Goal: Ask a question

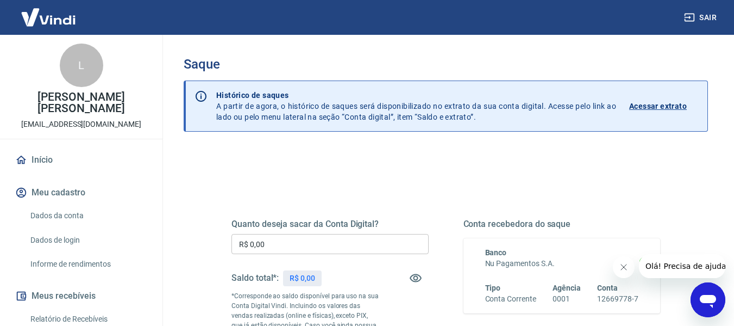
click at [668, 104] on p "Acessar extrato" at bounding box center [658, 106] width 58 height 11
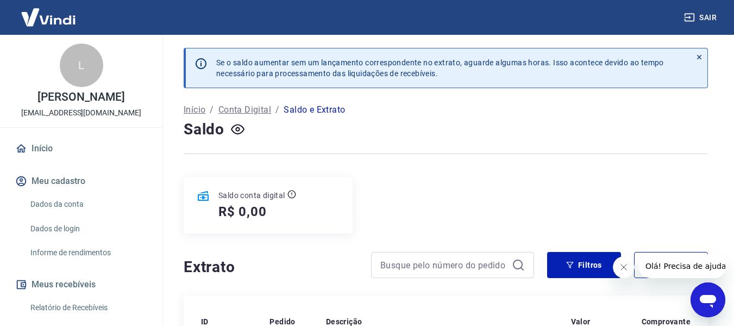
click at [238, 132] on icon "button" at bounding box center [238, 129] width 14 height 14
click at [700, 301] on icon "Abrir janela de mensagens" at bounding box center [708, 300] width 20 height 20
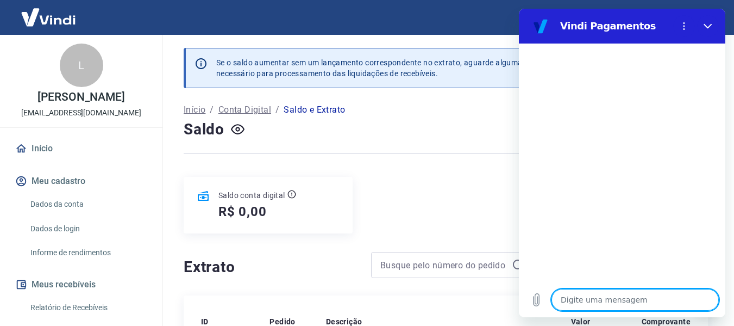
click at [596, 302] on textarea at bounding box center [635, 300] width 167 height 22
type textarea "b"
type textarea "x"
type textarea "bo"
type textarea "x"
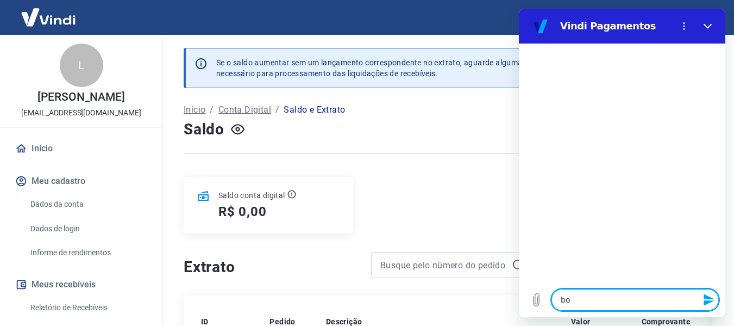
type textarea "bom"
type textarea "x"
type textarea "bom"
type textarea "x"
type textarea "bom d"
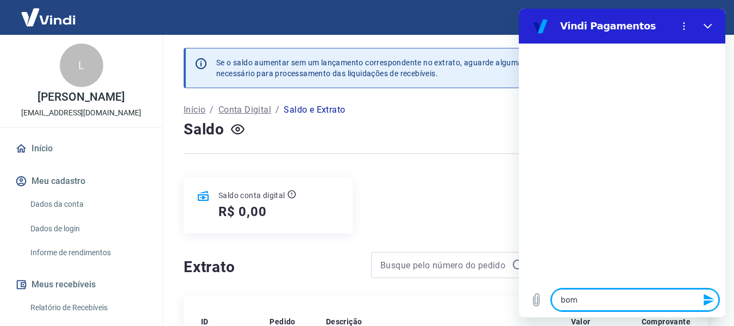
type textarea "x"
type textarea "bom di"
type textarea "x"
type textarea "bom dia"
type textarea "x"
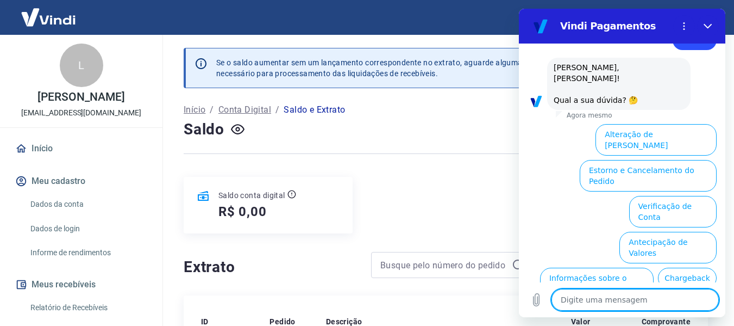
scroll to position [89, 0]
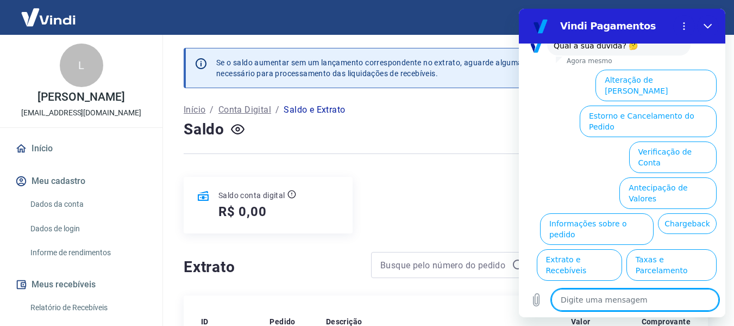
click at [622, 249] on button "Extrato e Recebíveis" at bounding box center [579, 265] width 85 height 32
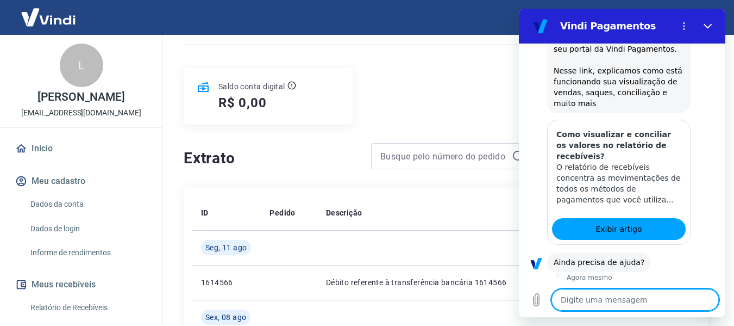
scroll to position [186, 0]
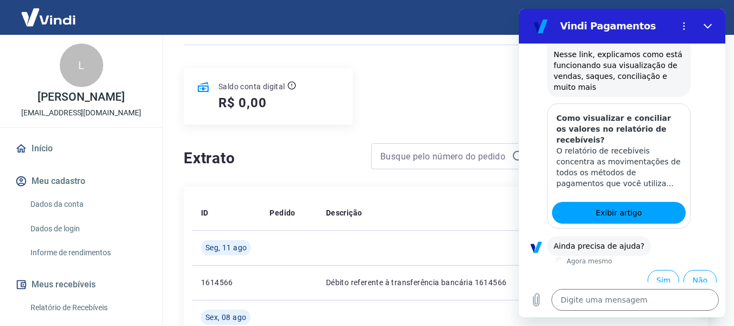
click at [648, 271] on button "Sim" at bounding box center [664, 280] width 32 height 21
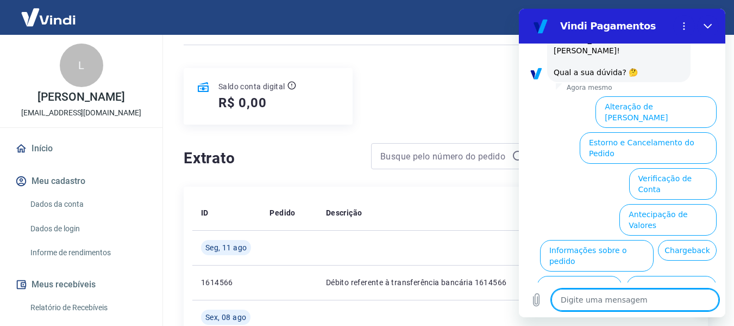
scroll to position [470, 0]
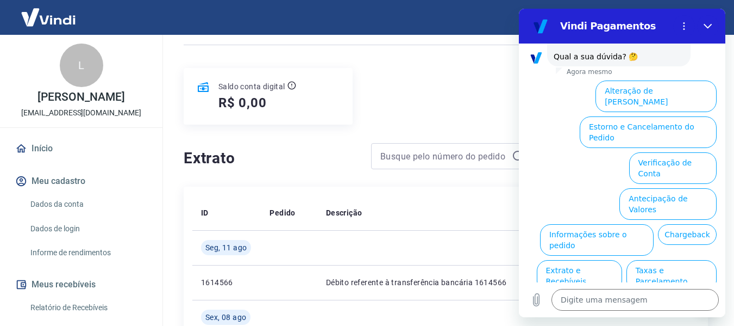
click at [622, 260] on button "Extrato e Recebíveis" at bounding box center [579, 276] width 85 height 32
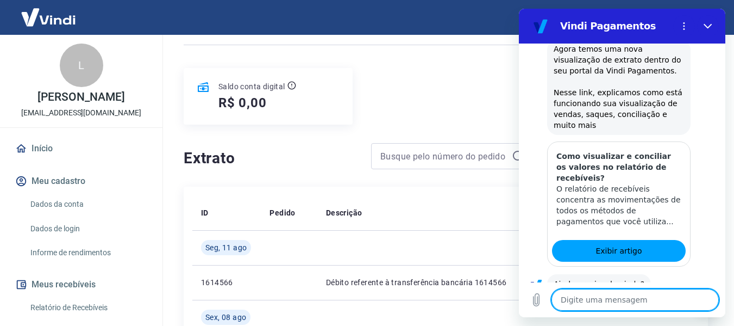
scroll to position [566, 0]
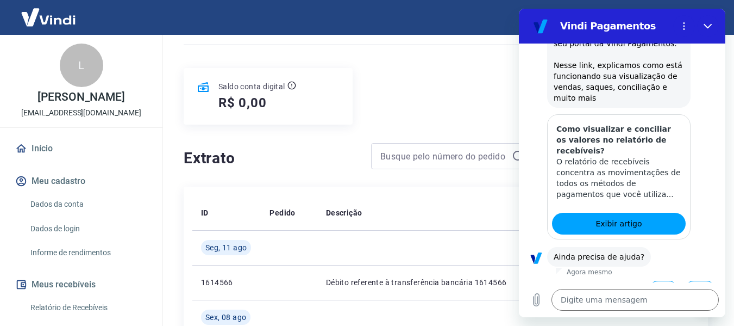
click at [708, 27] on icon "Fechar" at bounding box center [708, 26] width 8 height 5
type textarea "x"
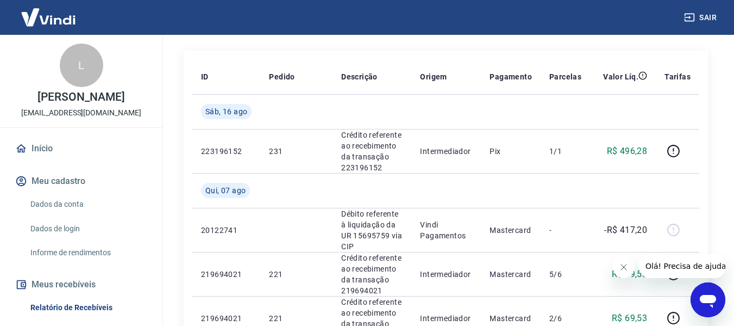
scroll to position [217, 0]
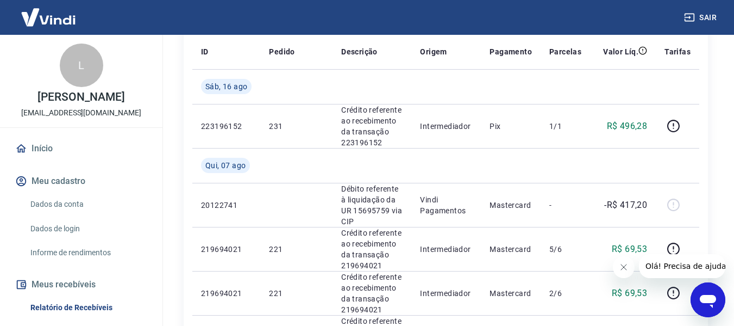
click at [623, 270] on icon "Fechar mensagem da empresa" at bounding box center [623, 267] width 9 height 9
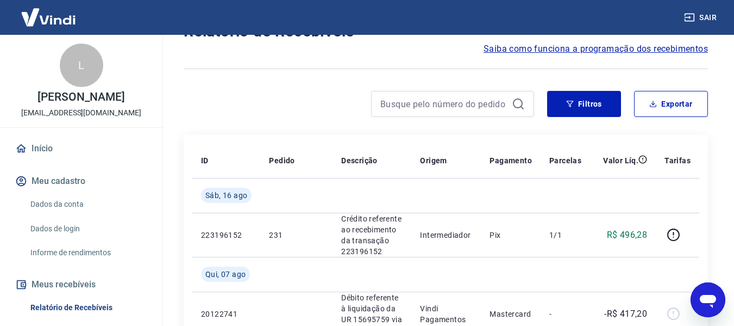
scroll to position [54, 0]
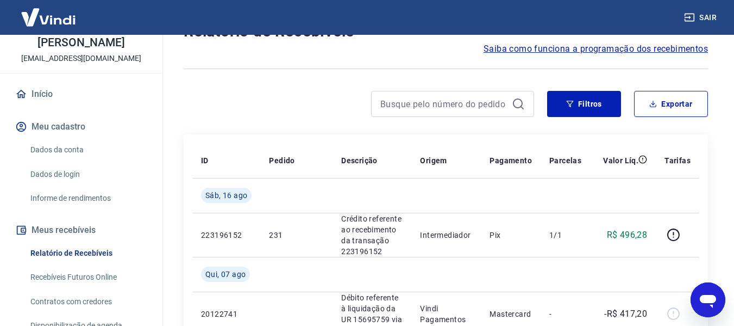
click at [76, 279] on link "Recebíveis Futuros Online" at bounding box center [87, 277] width 123 height 22
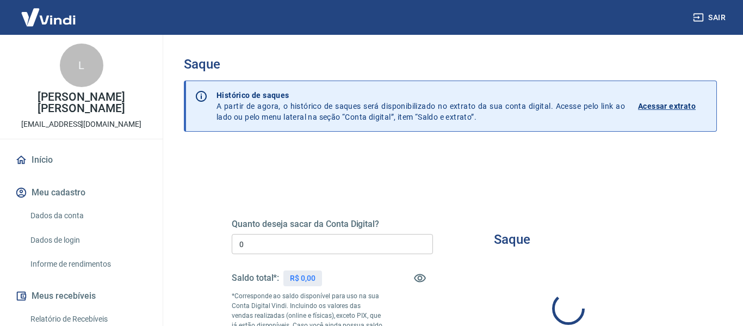
type input "R$ 0,00"
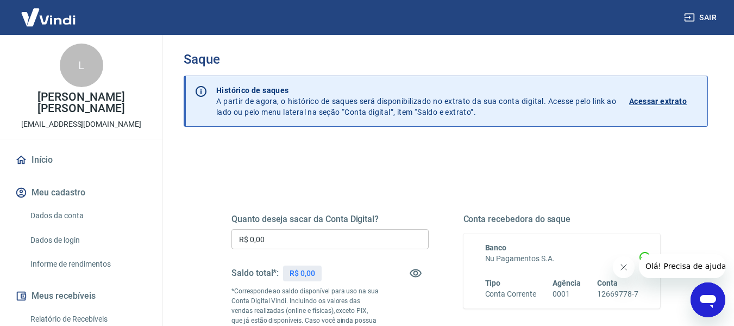
scroll to position [4, 0]
click at [660, 102] on p "Acessar extrato" at bounding box center [658, 101] width 58 height 11
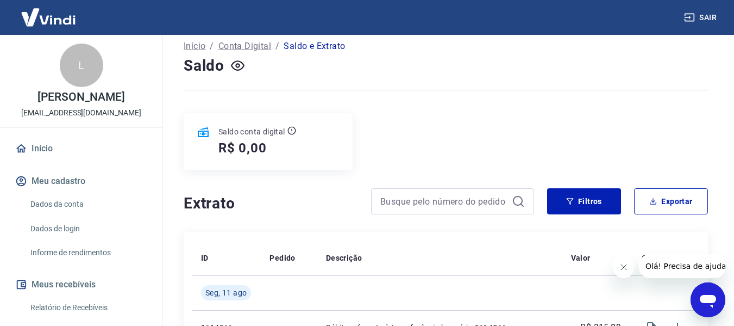
scroll to position [54, 0]
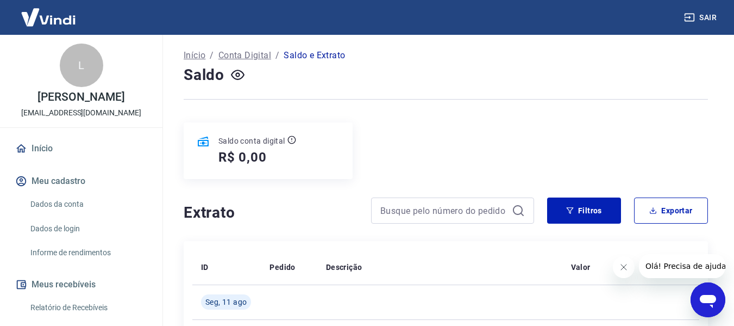
click at [706, 300] on icon "Abrir janela de mensagens" at bounding box center [708, 301] width 16 height 13
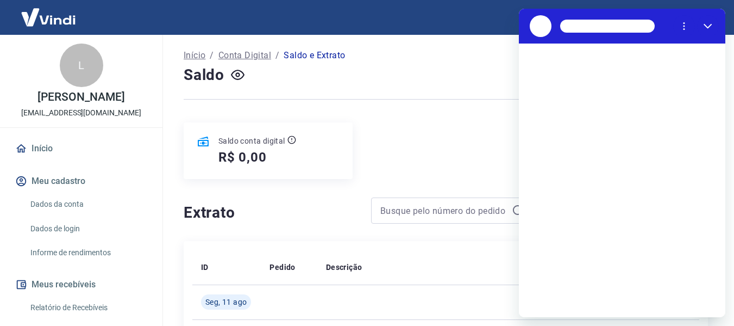
scroll to position [0, 0]
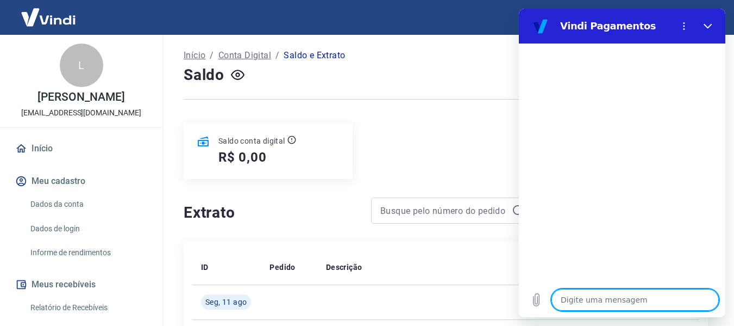
click at [616, 301] on textarea at bounding box center [635, 300] width 167 height 22
type textarea "b"
type textarea "x"
type textarea "bo"
type textarea "x"
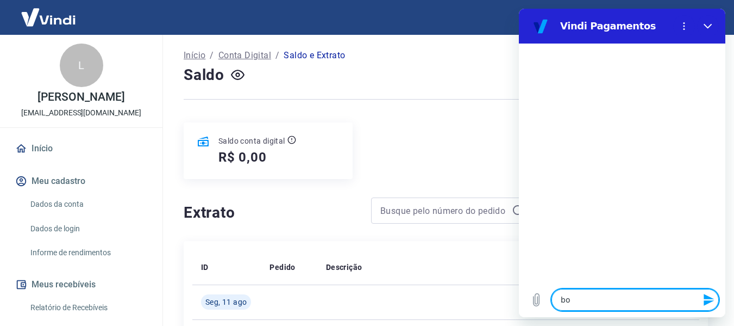
type textarea "bom"
type textarea "x"
type textarea "bom"
type textarea "x"
type textarea "bom d"
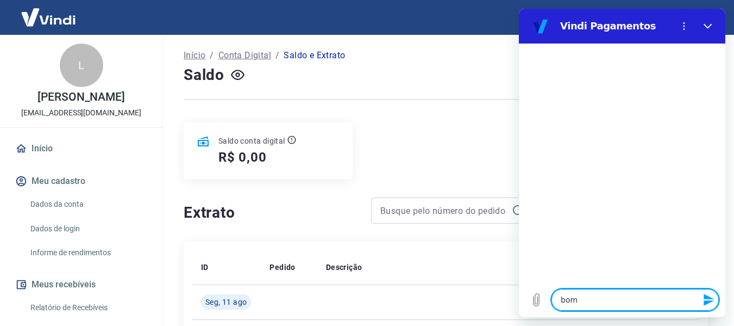
type textarea "x"
type textarea "bom di"
type textarea "x"
type textarea "bom dia"
type textarea "x"
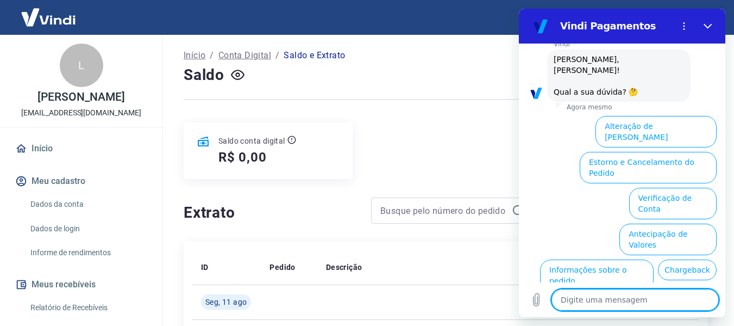
scroll to position [98, 0]
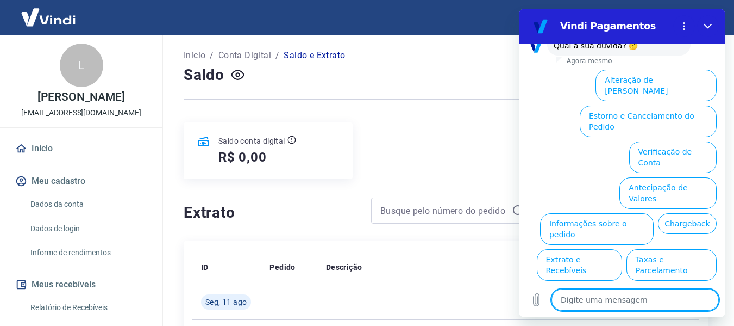
click at [656, 177] on button "Antecipação de Valores" at bounding box center [668, 193] width 97 height 32
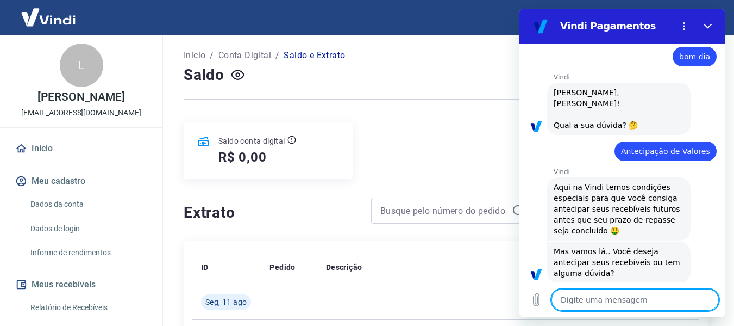
scroll to position [71, 0]
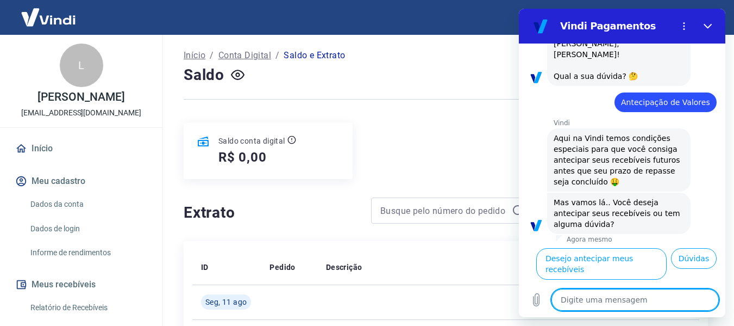
click at [703, 269] on button "Dúvidas" at bounding box center [694, 258] width 46 height 21
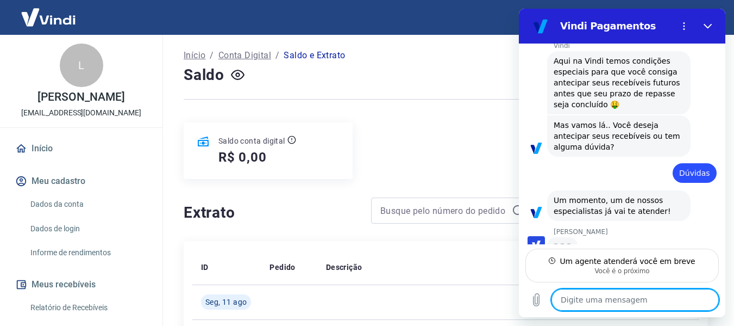
scroll to position [144, 0]
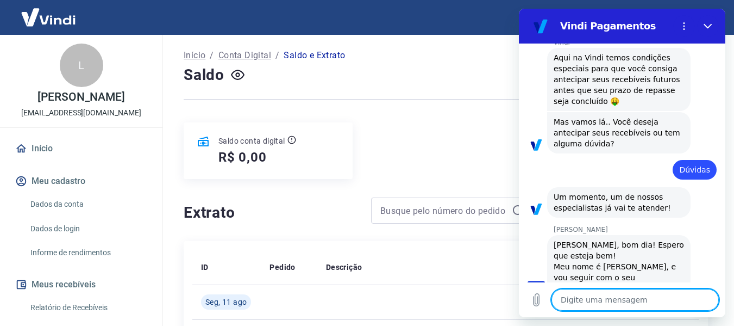
type textarea "x"
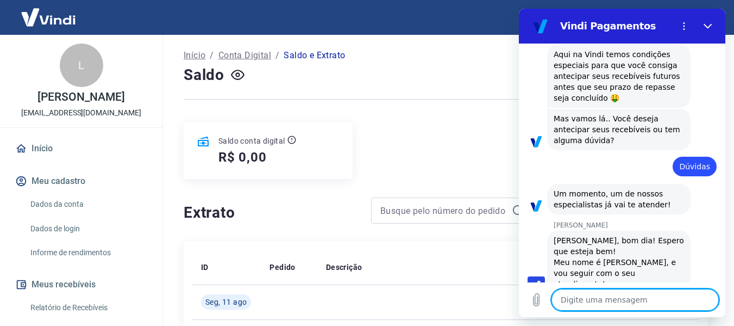
scroll to position [153, 0]
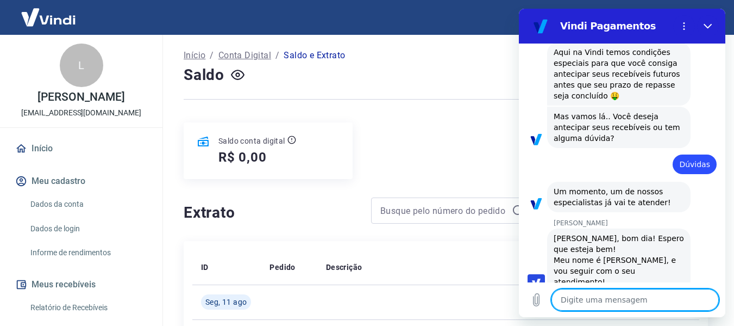
type textarea "\"
type textarea "x"
type textarea "\b"
type textarea "x"
type textarea "\"
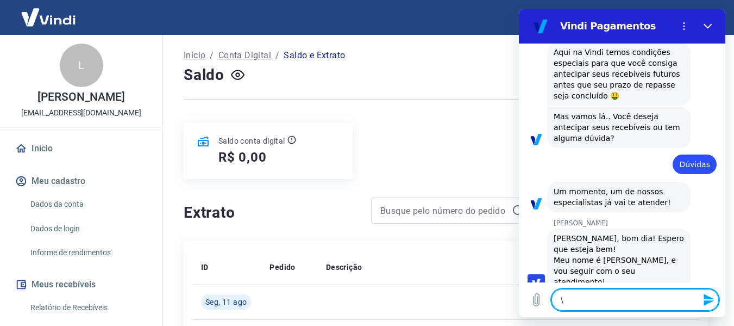
type textarea "x"
type textarea "B"
type textarea "x"
type textarea "Bo"
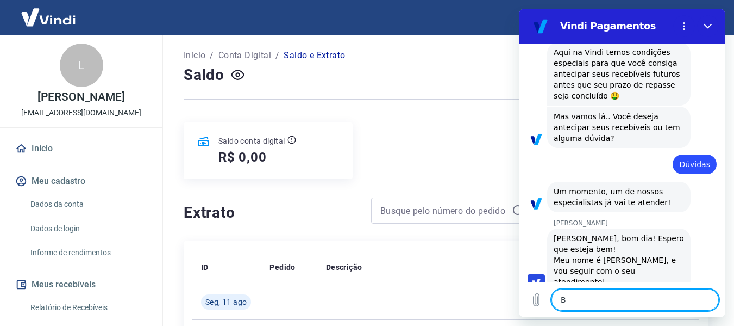
type textarea "x"
type textarea "Bom"
type textarea "x"
type textarea "Bom"
type textarea "x"
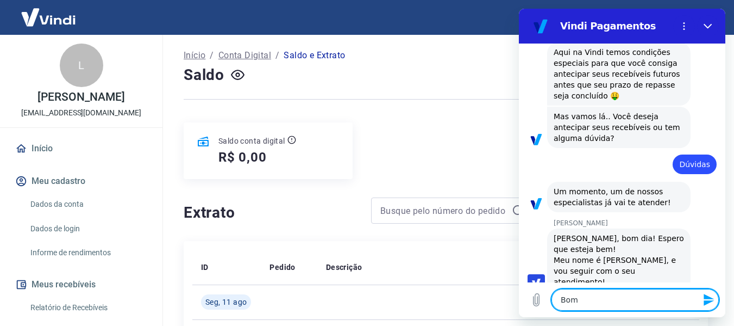
type textarea "Bom d"
type textarea "x"
type textarea "Bom di"
type textarea "x"
type textarea "Bom dia"
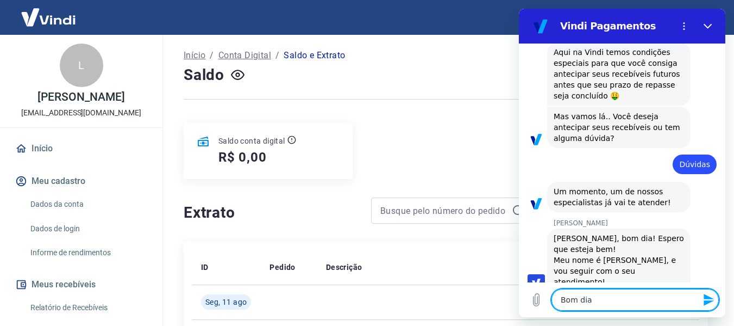
type textarea "x"
type textarea "Bom dia"
type textarea "x"
type textarea "Bom dia n"
type textarea "x"
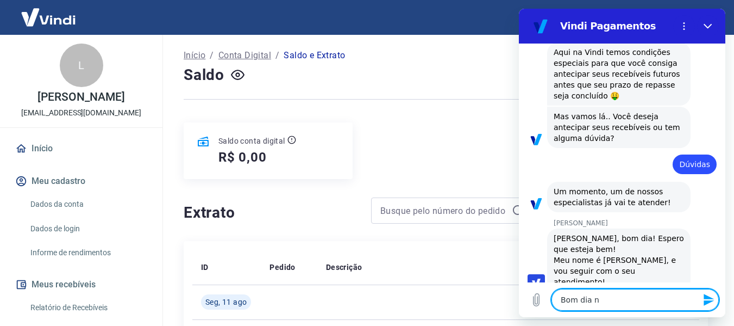
type textarea "Bom dia na"
type textarea "x"
type textarea "Bom dia n"
type textarea "x"
type textarea "Bom dia"
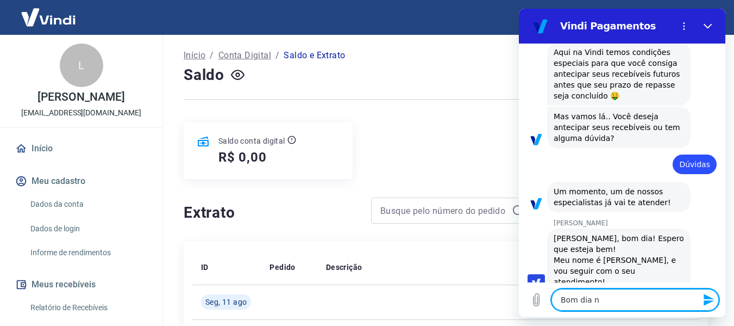
type textarea "x"
type textarea "Bom dia N"
type textarea "x"
type textarea "Bom dia Na"
type textarea "x"
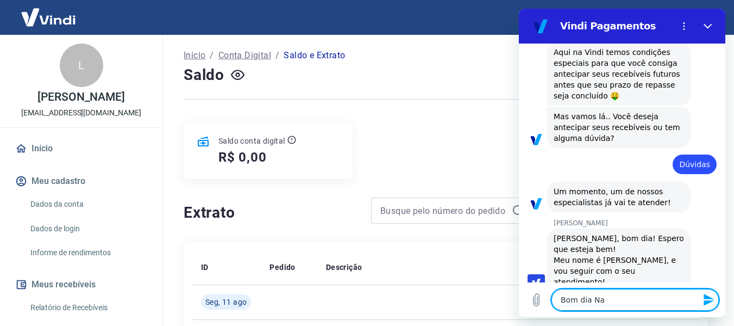
type textarea "Bom dia Nan"
type textarea "x"
type textarea "Bom dia Nani"
type textarea "x"
type textarea "Bom dia Nani,"
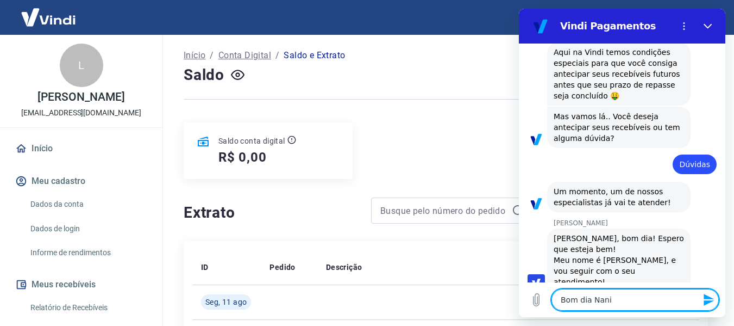
type textarea "x"
type textarea "Bom dia Nani,"
type textarea "x"
type textarea "Bom dia Nani, s"
type textarea "x"
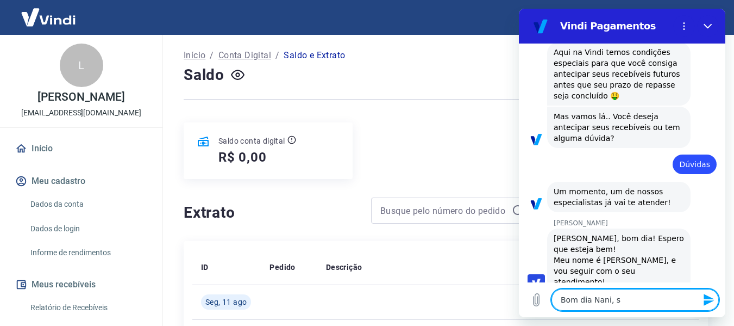
type textarea "Bom dia Nani, so"
type textarea "x"
type textarea "Bom dia Nani, so"
type textarea "x"
type textarea "Bom dia Nani, so"
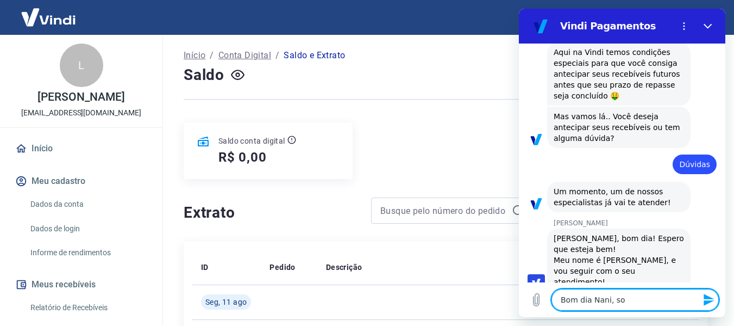
type textarea "x"
type textarea "Bom dia Nani, s"
type textarea "x"
type textarea "Bom dia Nani,"
type textarea "x"
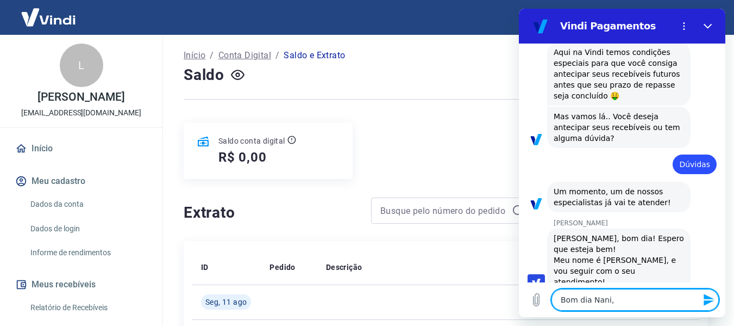
type textarea "Bom dia Nani, n"
type textarea "x"
type textarea "Bom dia Nani, no"
type textarea "x"
type textarea "Bom dia Nani, no"
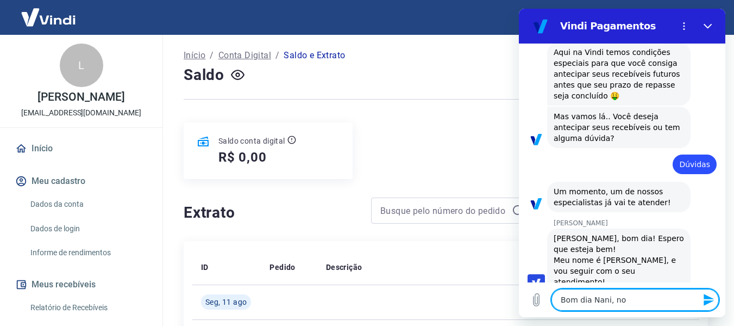
type textarea "x"
type textarea "Bom dia Nani, no s"
type textarea "x"
type textarea "Bom dia Nani, no sa"
type textarea "x"
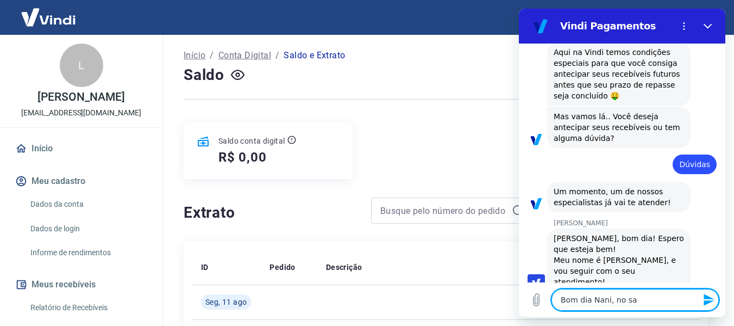
type textarea "Bom dia Nani, no sab"
type textarea "x"
type textarea "Bom dia Nani, no saba"
type textarea "x"
type textarea "Bom dia Nani, no sabad"
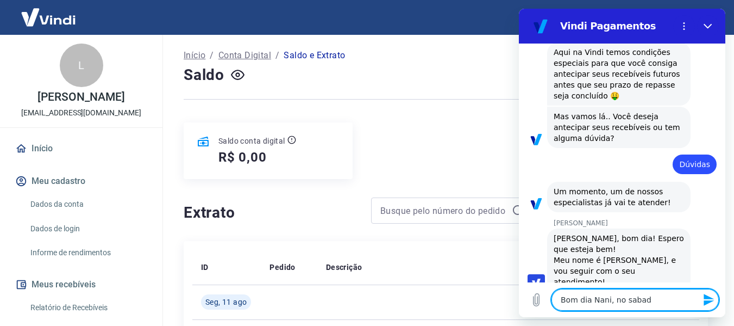
type textarea "x"
type textarea "Bom dia Nani, no sabado"
type textarea "x"
type textarea "Bom dia Nani, no sabado"
type textarea "x"
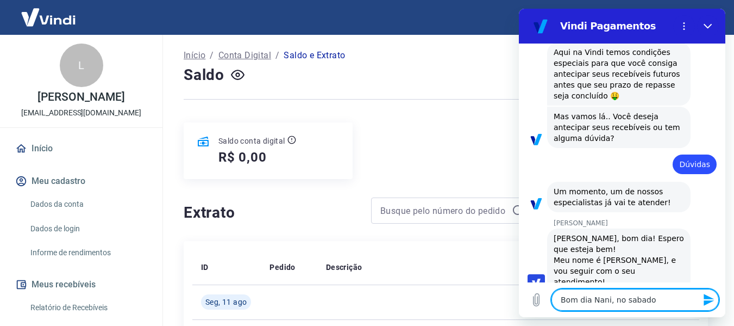
type textarea "Bom dia Nani, no sabado t"
type textarea "x"
type textarea "Bom dia Nani, no sabado ti"
type textarea "x"
type textarea "Bom dia Nani, no sabado tiv"
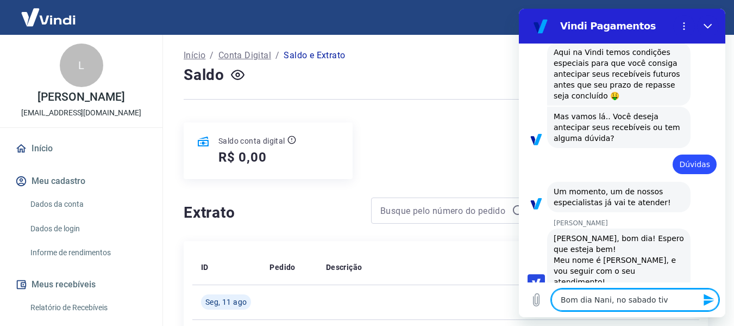
type textarea "x"
type textarea "Bom dia Nani, no sabado tive"
type textarea "x"
type textarea "Bom dia Nani, no sabado tive"
type textarea "x"
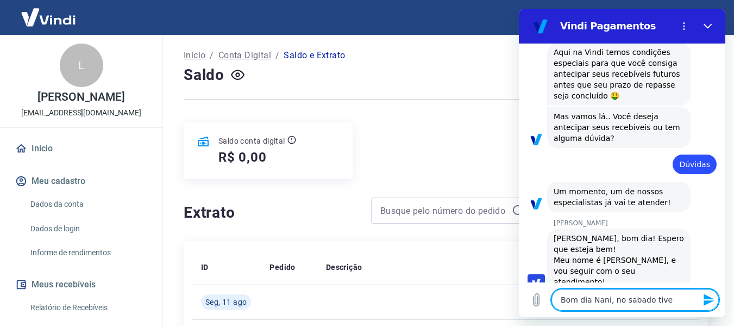
type textarea "Bom dia Nani, no sabado tive u"
type textarea "x"
type textarea "Bom dia Nani, no sabado tive um"
type textarea "x"
type textarea "Bom dia Nani, no sabado tive uma"
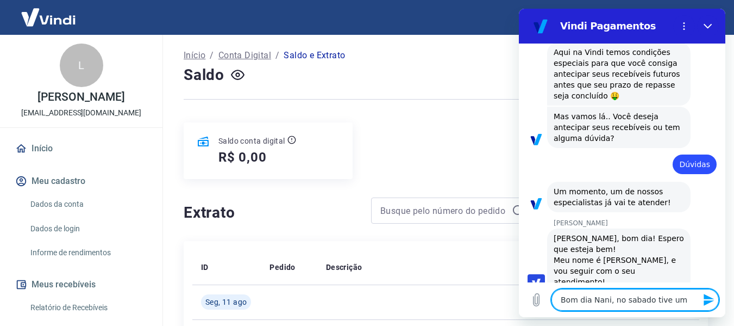
type textarea "x"
type textarea "Bom dia Nani, no sabado tive uma"
type textarea "x"
type textarea "Bom dia Nani, no sabado tive uma e"
type textarea "x"
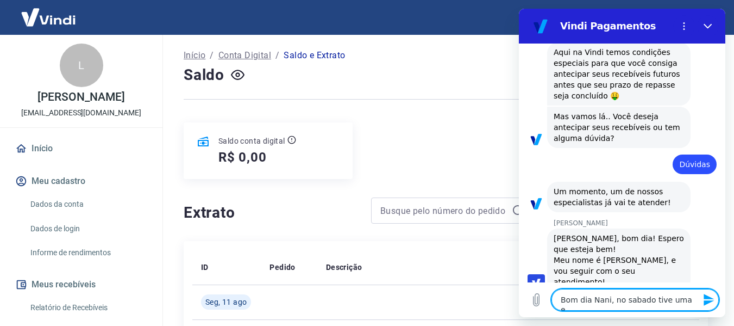
type textarea "Bom dia Nani, no sabado tive uma ev"
type textarea "x"
type textarea "Bom dia Nani, no sabado tive uma e"
type textarea "x"
type textarea "Bom dia Nani, no sabado tive uma"
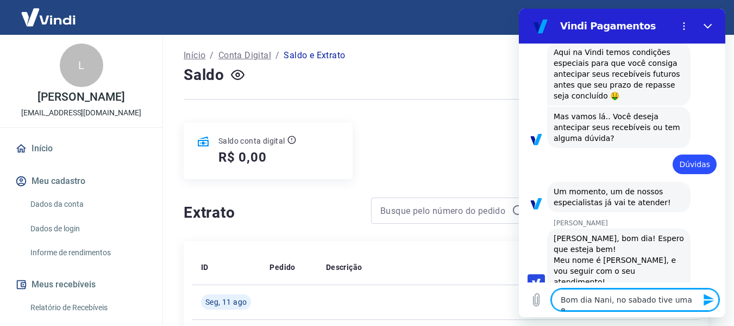
type textarea "x"
type textarea "Bom dia Nani, no sabado tive uma v"
type textarea "x"
type textarea "Bom dia Nani, no sabado tive uma ve"
type textarea "x"
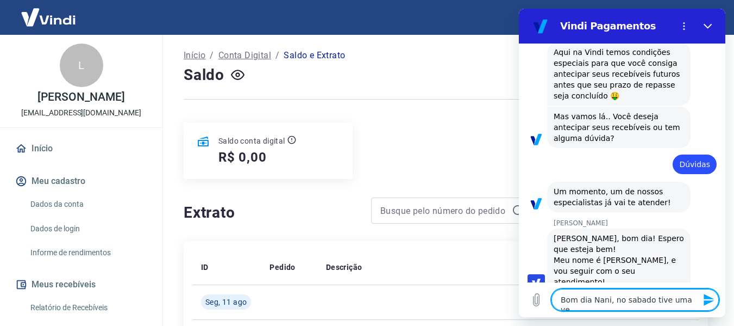
type textarea "Bom dia Nani, no sabado tive uma ven"
type textarea "x"
type textarea "Bom dia Nani, no sabado tive uma vend"
type textarea "x"
type textarea "Bom dia Nani, no sabado tive uma vendo"
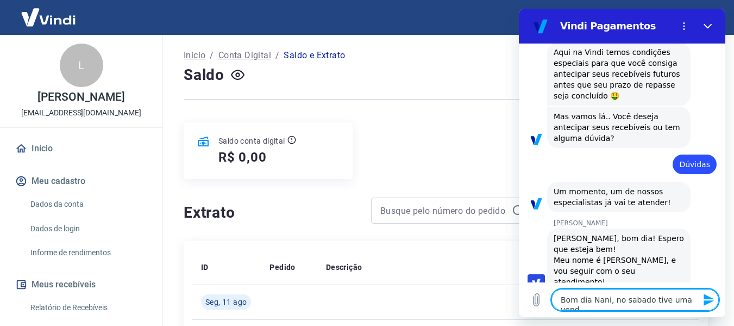
type textarea "x"
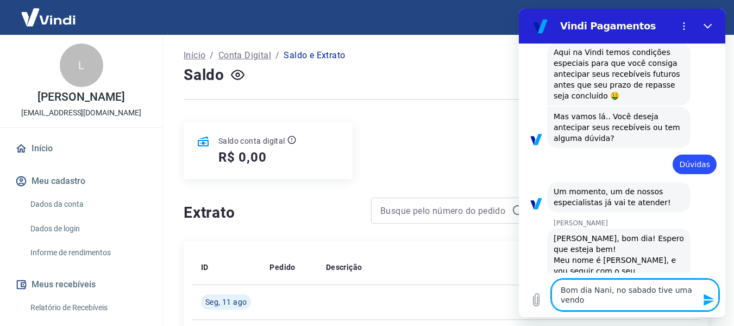
type textarea "Bom dia Nani, no sabado tive uma vend"
type textarea "x"
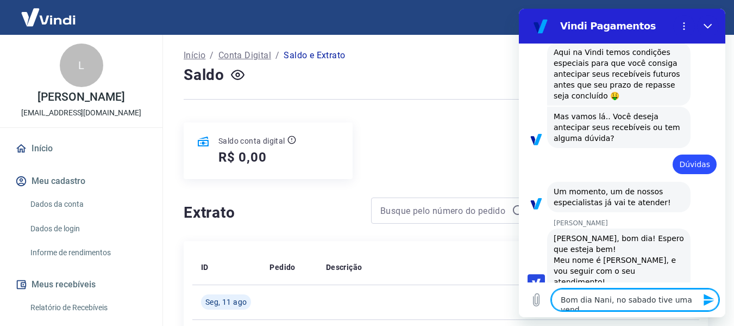
type textarea "Bom dia Nani, no sabado tive uma venda"
type textarea "x"
type textarea "Bom dia Nani, no sabado tive uma venda"
type textarea "x"
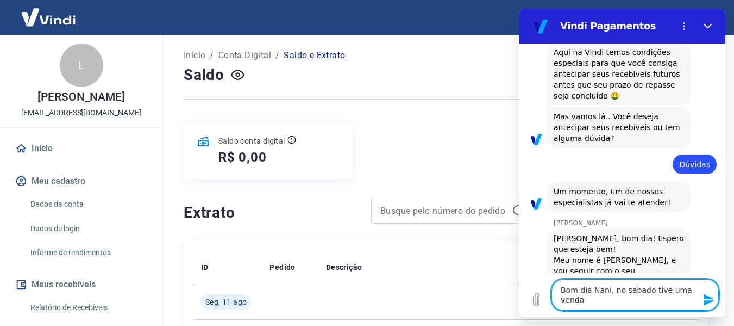
type textarea "Bom dia Nani, no sabado tive uma venda n"
type textarea "x"
type textarea "Bom dia Nani, no sabado tive uma venda no"
type textarea "x"
type textarea "Bom dia Nani, no sabado tive uma venda no"
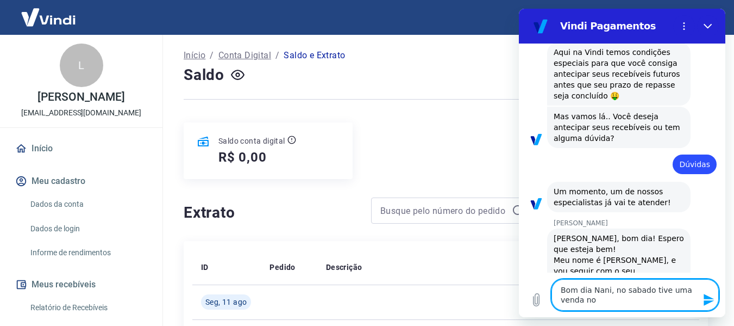
type textarea "x"
type textarea "Bom dia Nani, no sabado tive uma venda no s"
type textarea "x"
type textarea "Bom dia Nani, no sabado tive uma venda no si"
type textarea "x"
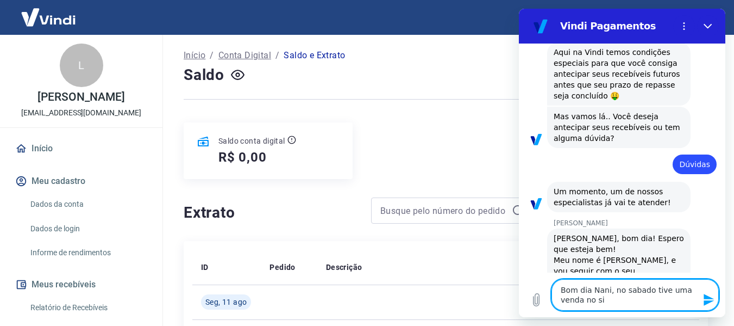
type textarea "Bom dia Nani, no sabado tive uma venda no sit"
type textarea "x"
type textarea "Bom dia Nani, no sabado tive uma venda no site"
type textarea "x"
type textarea "Bom dia Nani, no sabado tive uma venda no site"
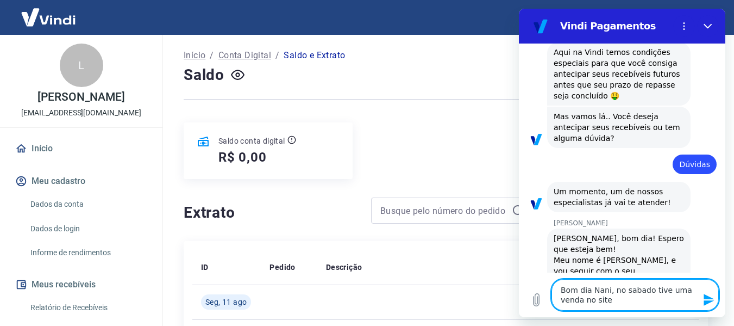
type textarea "x"
type textarea "Bom dia Nani, no sabado tive uma venda no site c"
type textarea "x"
type textarea "Bom dia Nani, no sabado tive uma venda no site co"
type textarea "x"
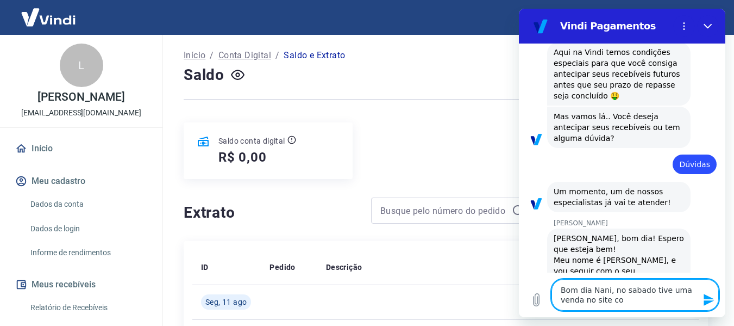
type textarea "Bom dia Nani, no sabado tive uma venda no site com"
type textarea "x"
type textarea "Bom dia Nani, no sabado tive uma venda no site com"
type textarea "x"
type textarea "Bom dia Nani, no sabado tive uma venda no site com a"
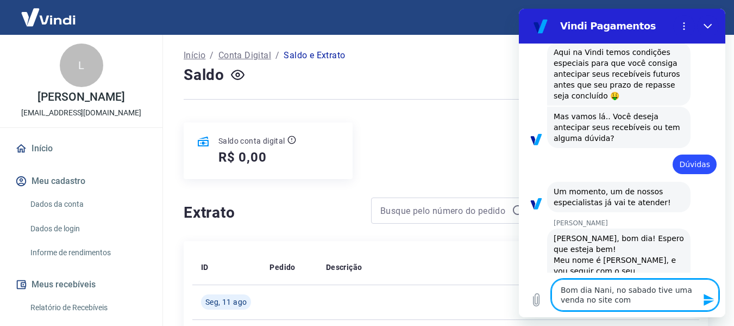
type textarea "x"
type textarea "Bom dia Nani, no sabado tive uma venda no site com a"
type textarea "x"
type textarea "Bom dia Nani, no sabado tive uma venda no site com a f"
type textarea "x"
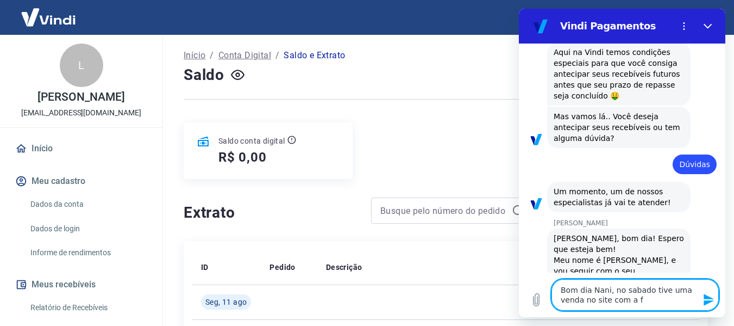
type textarea "Bom dia Nani, no sabado tive uma venda no site com a fo"
type textarea "x"
type textarea "Bom dia Nani, no sabado tive uma venda no site com a for"
type textarea "x"
type textarea "Bom dia Nani, no sabado tive uma venda no site com a form"
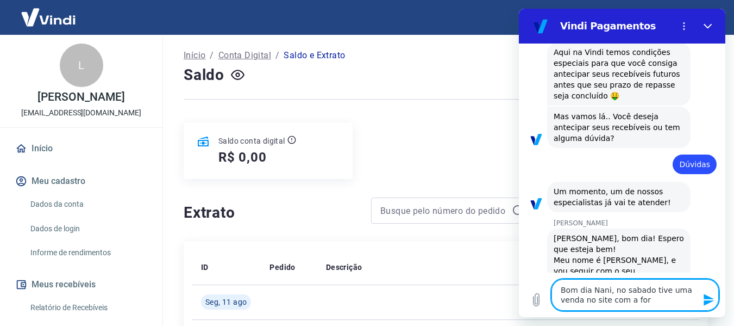
type textarea "x"
type textarea "Bom dia Nani, no sabado tive uma venda no site com a forma"
type textarea "x"
type textarea "Bom dia Nani, no sabado tive uma venda no site com a forma"
type textarea "x"
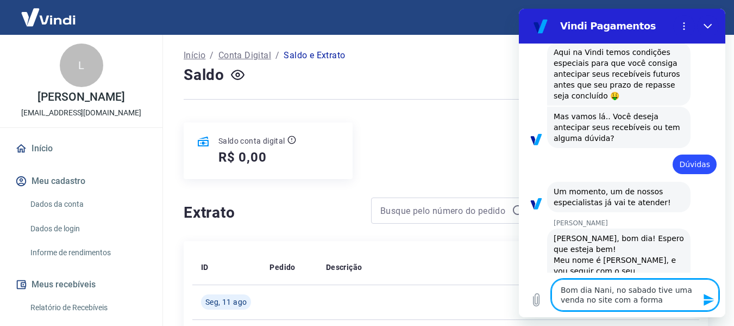
type textarea "Bom dia Nani, no sabado tive uma venda no site com a forma d"
type textarea "x"
type textarea "Bom dia Nani, no sabado tive uma venda no site com a forma de"
type textarea "x"
type textarea "Bom dia Nani, no sabado tive uma venda no site com a forma de"
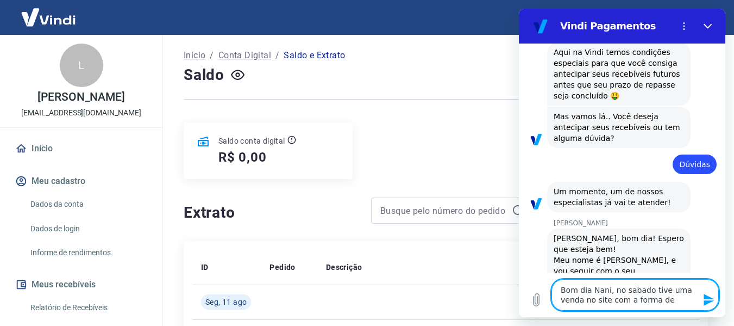
type textarea "x"
type textarea "Bom dia Nani, no sabado tive uma venda no site com a forma de p"
type textarea "x"
type textarea "Bom dia Nani, no sabado tive uma venda no site com a forma de pa"
type textarea "x"
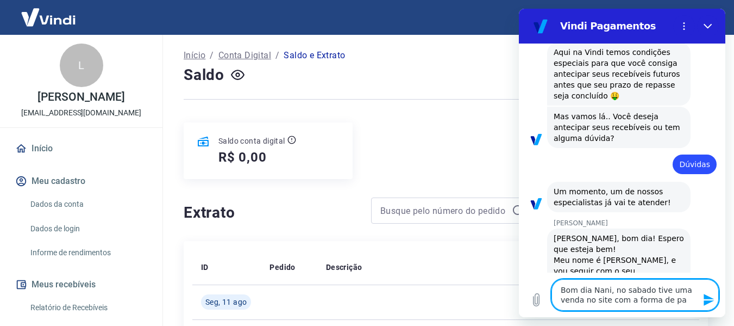
type textarea "Bom dia Nani, no sabado tive uma venda no site com a forma de pag"
type textarea "x"
type textarea "Bom dia Nani, no sabado tive uma venda no site com a forma de paga"
type textarea "x"
type textarea "Bom dia Nani, no sabado tive uma venda no site com a forma de pagam"
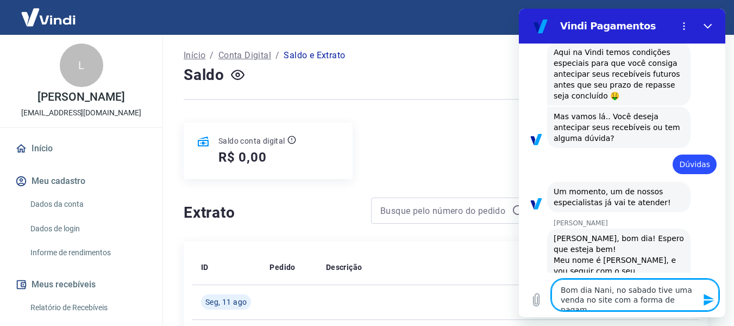
type textarea "x"
type textarea "Bom dia Nani, no sabado tive uma venda no site com a forma de pagame"
type textarea "x"
type textarea "Bom dia Nani, no sabado tive uma venda no site com a forma de pagamen"
type textarea "x"
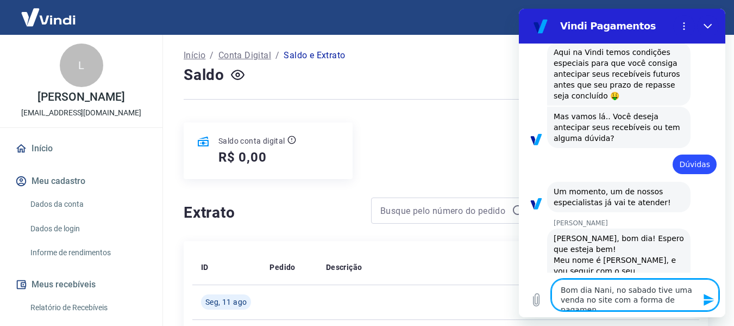
type textarea "Bom dia Nani, no sabado tive uma venda no site com a forma de pagament"
type textarea "x"
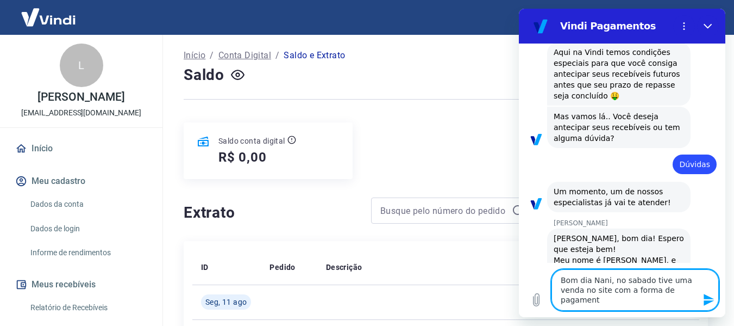
type textarea "Bom dia Nani, no sabado tive uma venda no site com a forma de pagamento"
type textarea "x"
type textarea "Bom dia Nani, no sabado tive uma venda no site com a forma de pagamento"
type textarea "x"
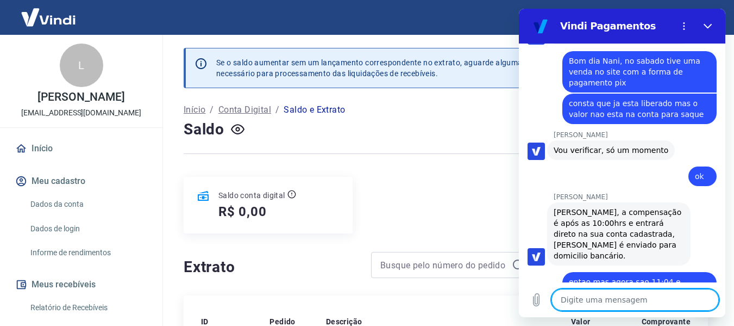
scroll to position [447, 0]
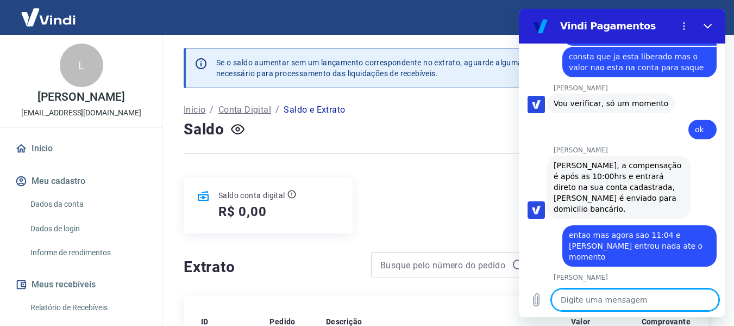
click at [703, 27] on button "Fechar" at bounding box center [708, 26] width 22 height 22
